Goal: Use online tool/utility: Utilize a website feature to perform a specific function

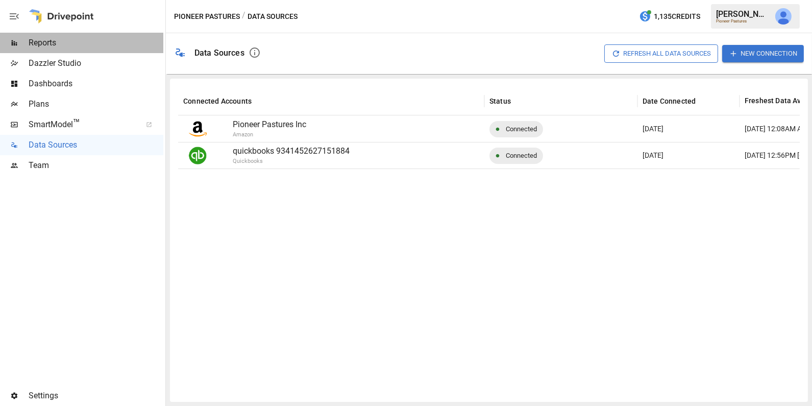
click at [107, 40] on span "Reports" at bounding box center [96, 43] width 135 height 12
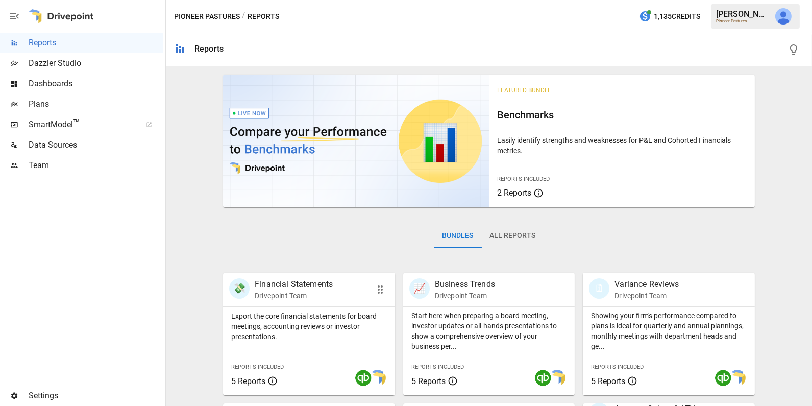
scroll to position [254, 0]
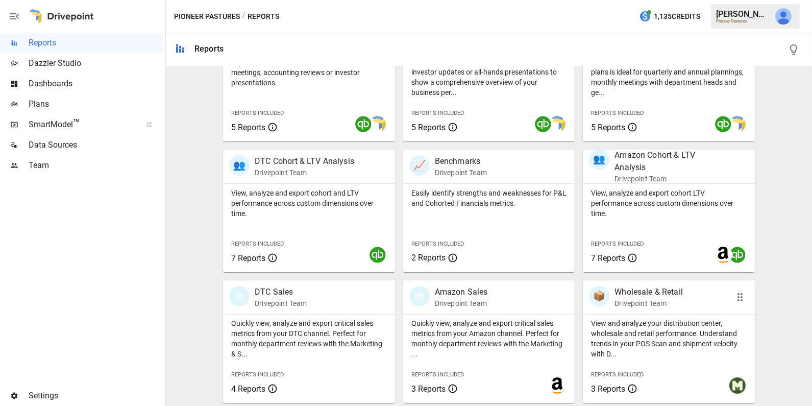
click at [679, 332] on p "View and analyze your distribution center, wholesale and retail performance. Un…" at bounding box center [669, 338] width 156 height 41
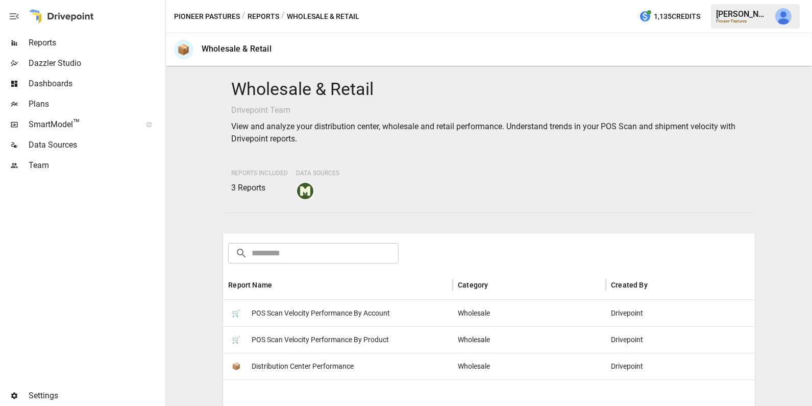
click at [399, 310] on div "🛒 POS Scan Velocity Performance By Account" at bounding box center [338, 313] width 230 height 27
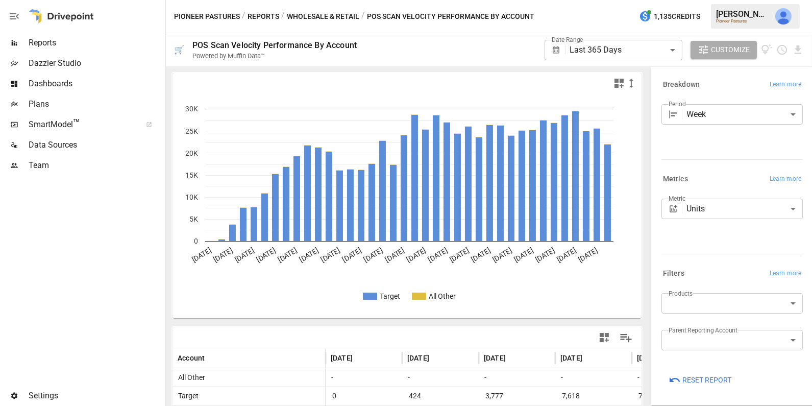
scroll to position [131, 0]
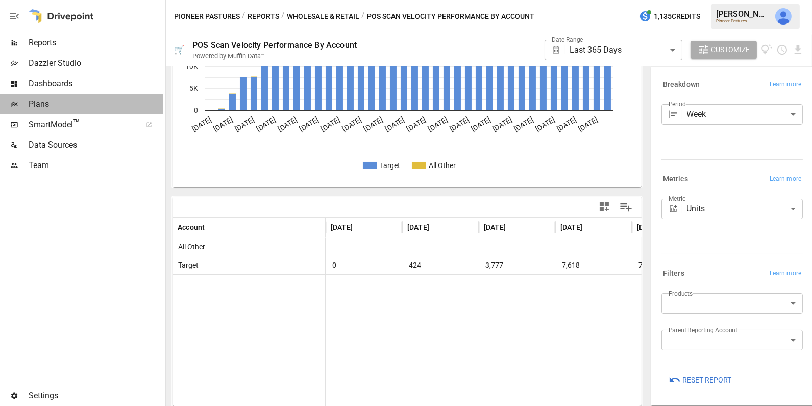
click at [86, 106] on span "Plans" at bounding box center [96, 104] width 135 height 12
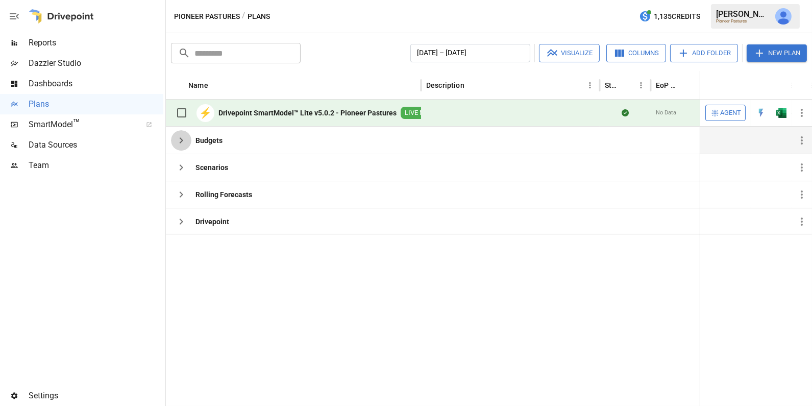
click at [179, 145] on icon "button" at bounding box center [181, 140] width 12 height 12
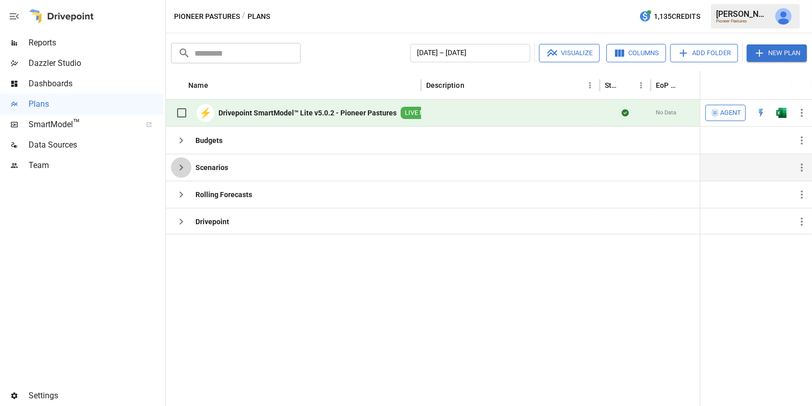
click at [180, 164] on icon "button" at bounding box center [181, 167] width 12 height 12
click at [183, 195] on icon "button" at bounding box center [181, 194] width 12 height 12
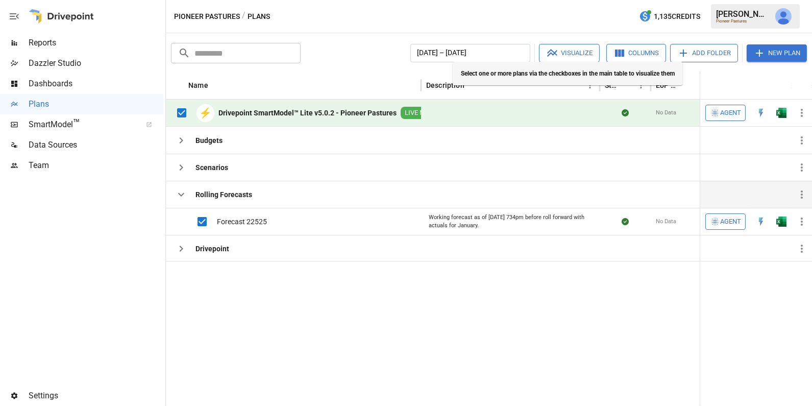
click at [574, 49] on button "Visualize" at bounding box center [569, 53] width 61 height 18
click at [567, 57] on button "Visualize" at bounding box center [569, 53] width 61 height 18
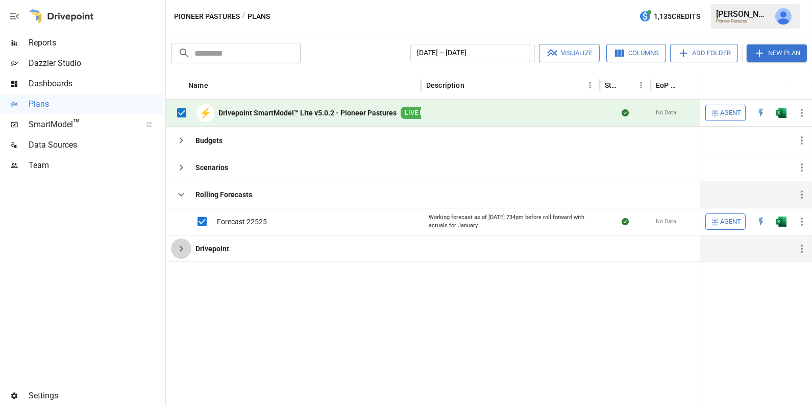
click at [181, 249] on icon "button" at bounding box center [181, 249] width 12 height 12
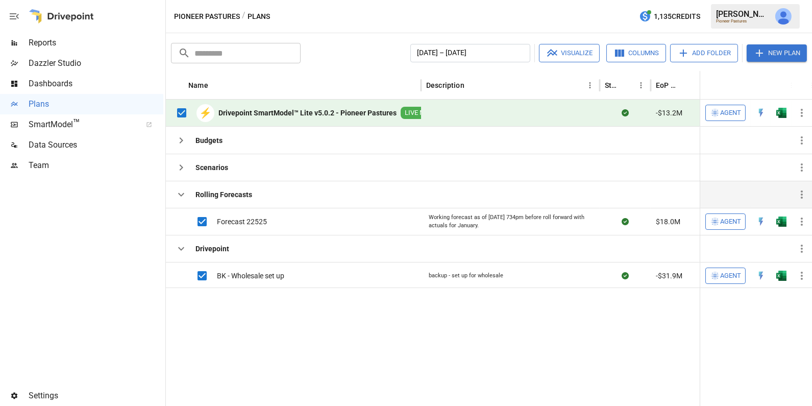
click at [559, 56] on button "Visualize" at bounding box center [569, 53] width 61 height 18
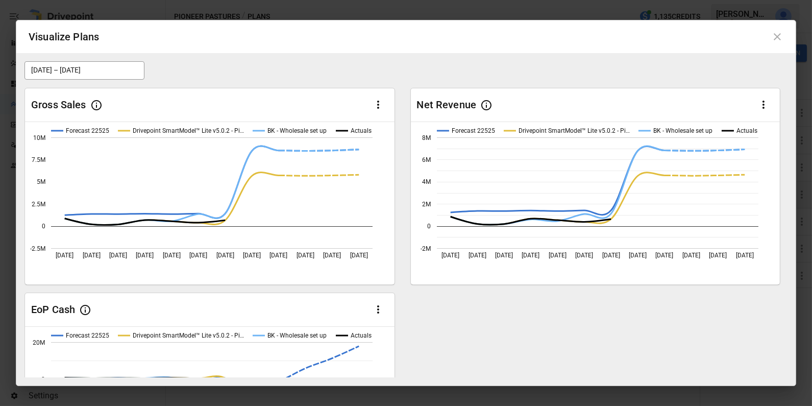
scroll to position [119, 0]
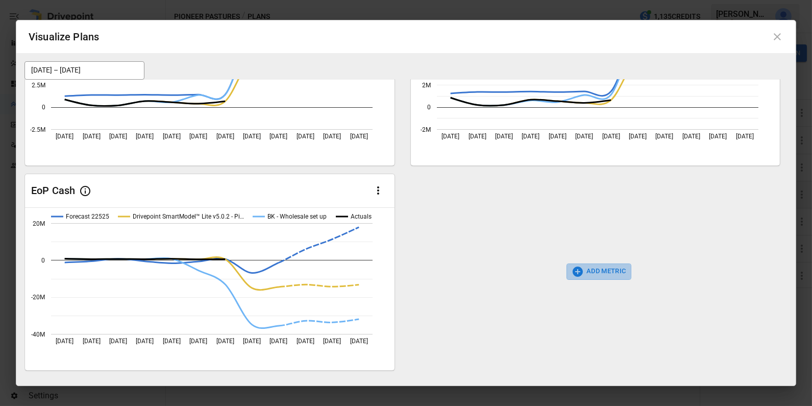
click at [586, 275] on button "ADD METRIC" at bounding box center [599, 272] width 65 height 16
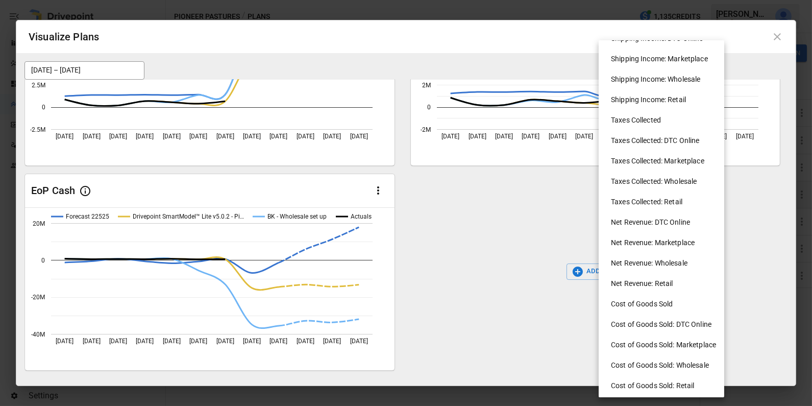
scroll to position [441, 0]
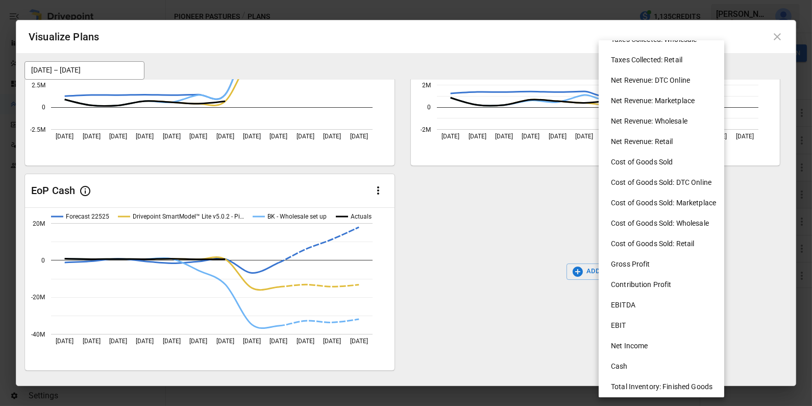
click at [636, 308] on li "EBITDA" at bounding box center [666, 305] width 126 height 20
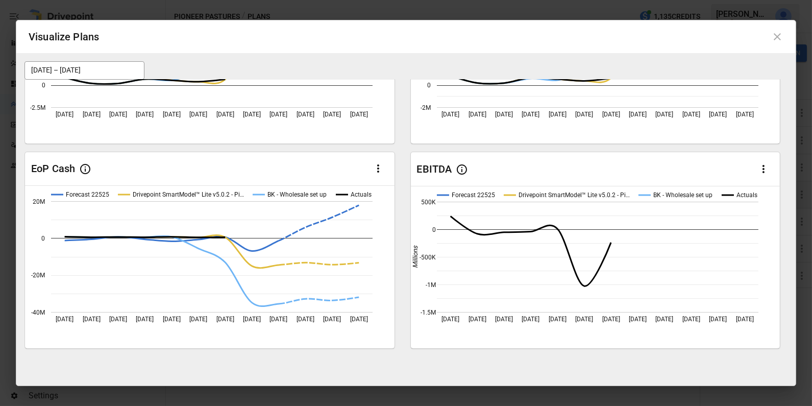
scroll to position [145, 0]
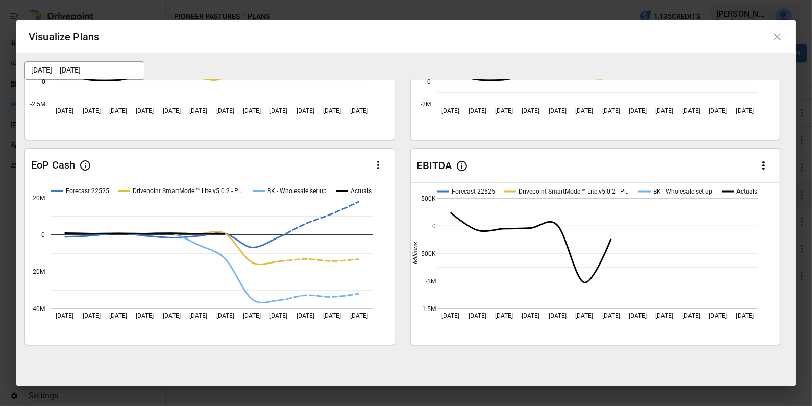
click at [778, 40] on icon at bounding box center [778, 37] width 12 height 12
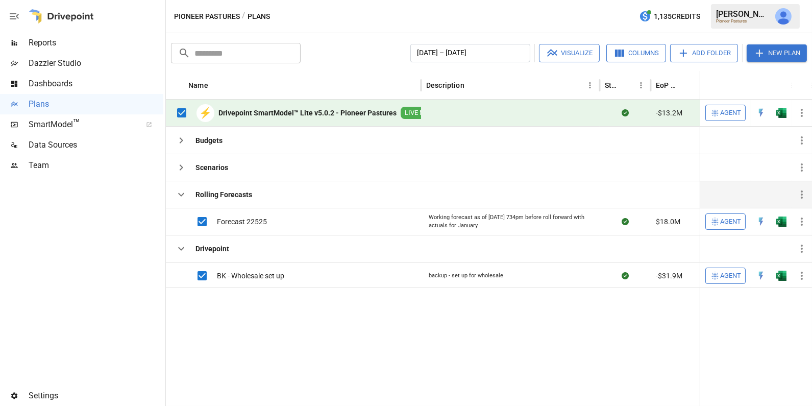
click at [782, 16] on img "Julie Wilton" at bounding box center [784, 16] width 16 height 16
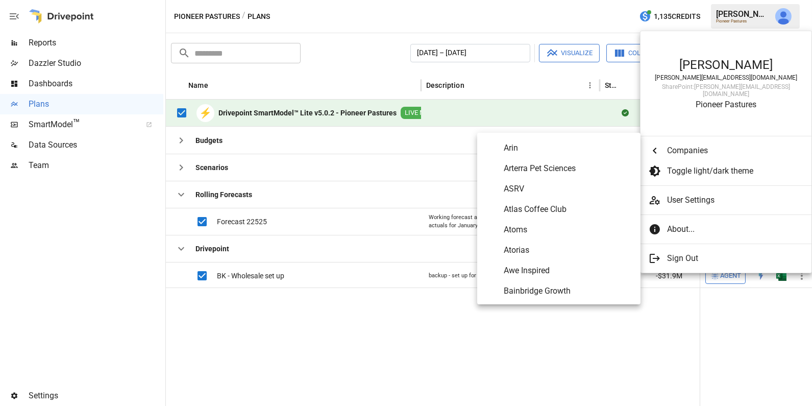
scroll to position [272, 0]
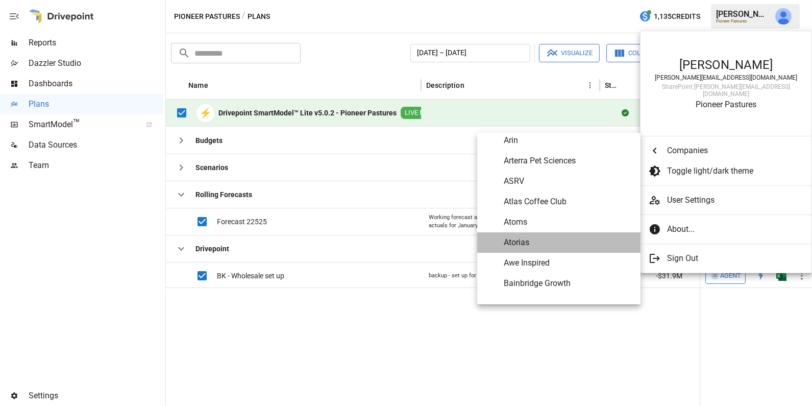
click at [541, 240] on span "Atorias" at bounding box center [568, 242] width 129 height 12
